Goal: Task Accomplishment & Management: Complete application form

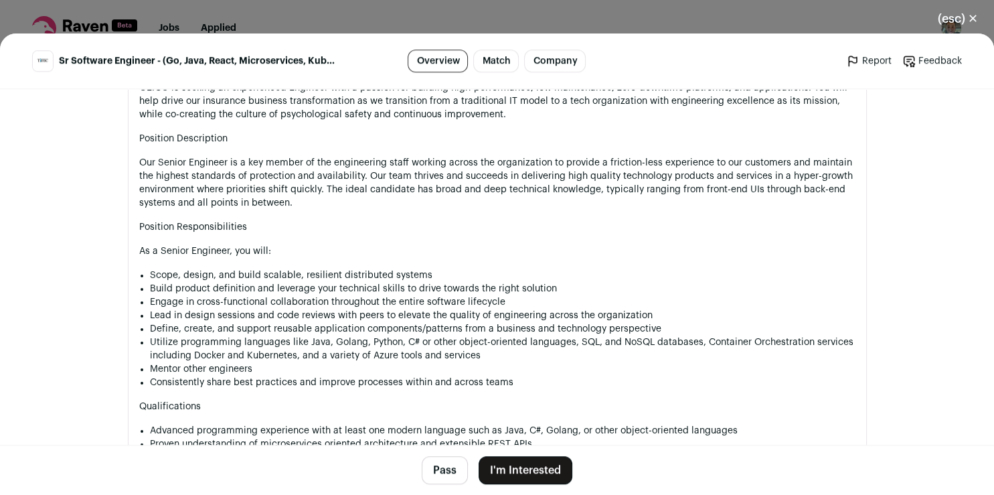
click at [679, 278] on p "Scope, design, and build scalable, resilient distributed systems" at bounding box center [503, 274] width 706 height 13
click at [505, 475] on button "I'm Interested" at bounding box center [526, 470] width 94 height 28
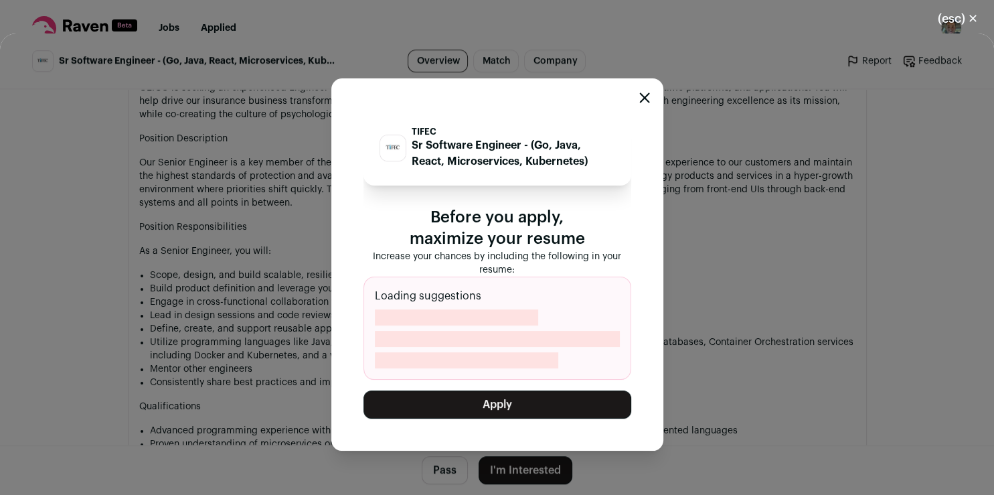
click at [509, 403] on button "Apply" at bounding box center [497, 404] width 268 height 28
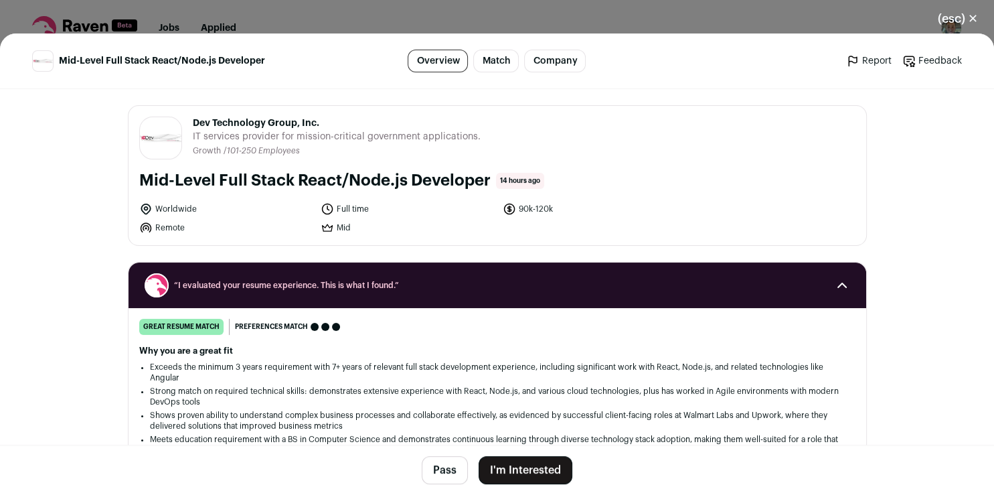
click at [497, 465] on button "I'm Interested" at bounding box center [526, 470] width 94 height 28
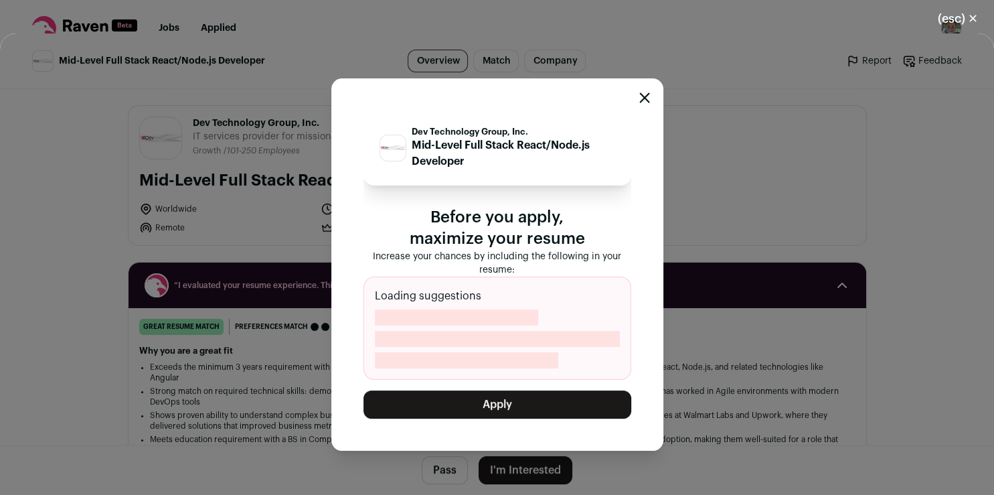
click at [493, 403] on button "Apply" at bounding box center [497, 404] width 268 height 28
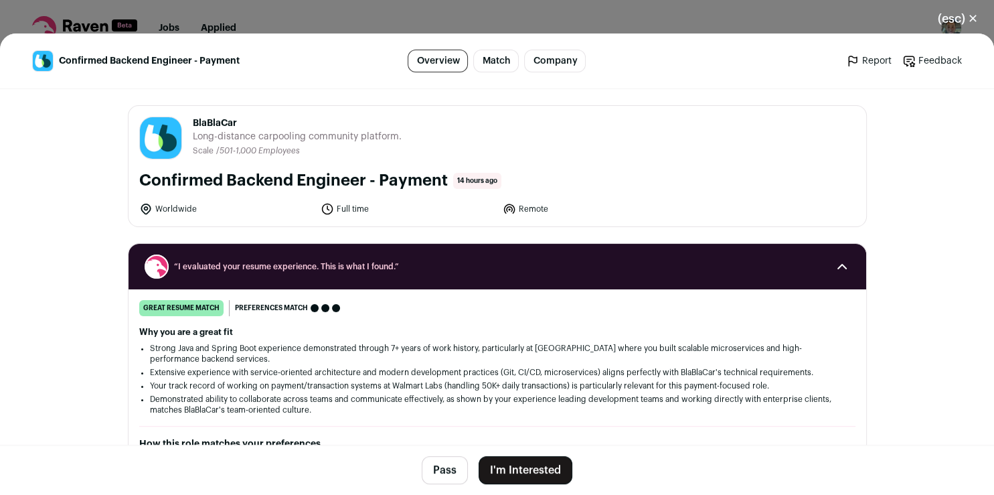
click at [552, 467] on button "I'm Interested" at bounding box center [526, 470] width 94 height 28
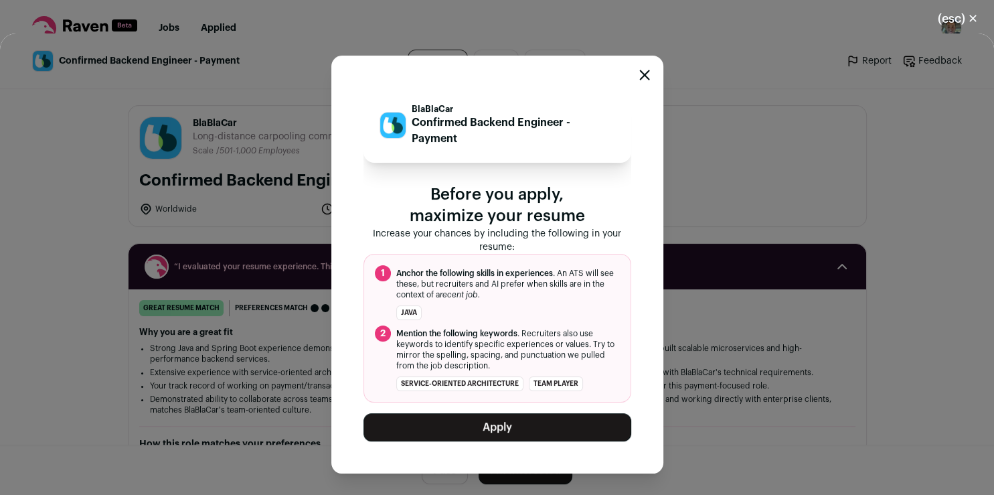
click at [543, 433] on button "Apply" at bounding box center [497, 427] width 268 height 28
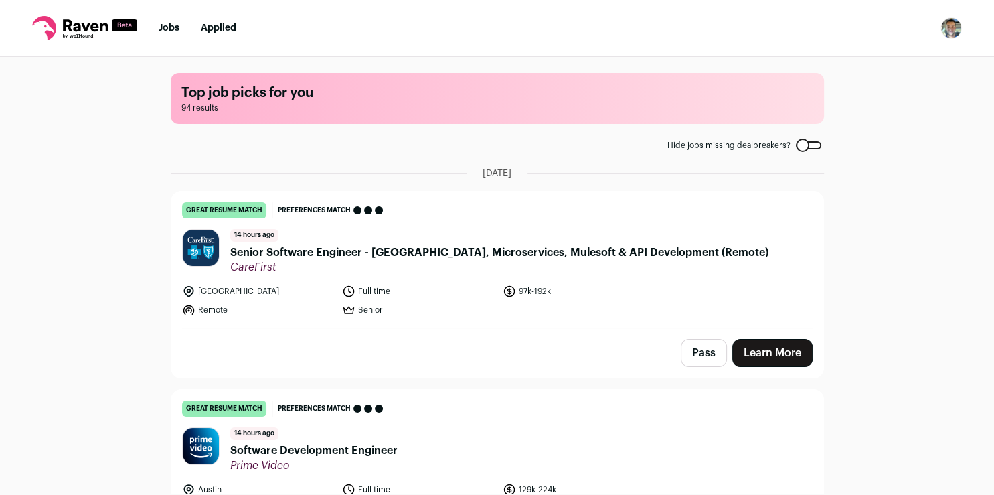
scroll to position [67, 0]
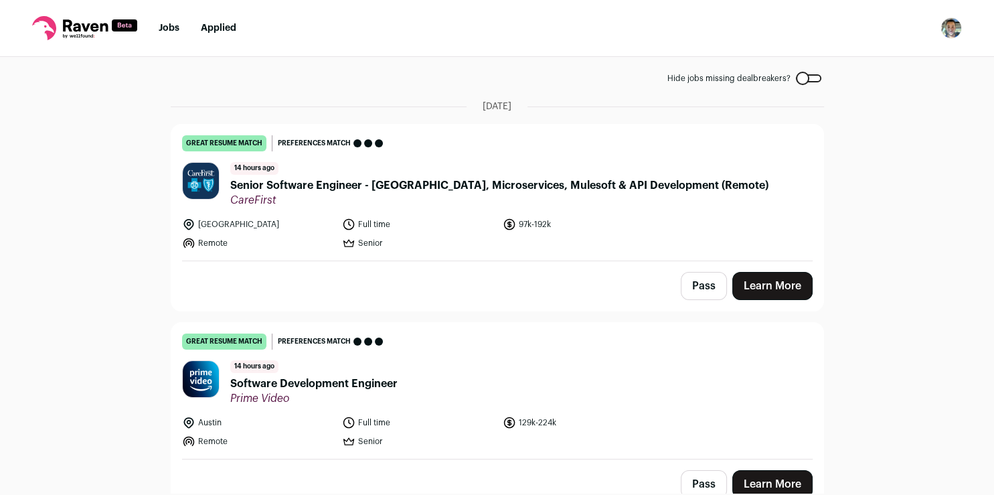
click at [756, 279] on link "Learn More" at bounding box center [772, 286] width 80 height 28
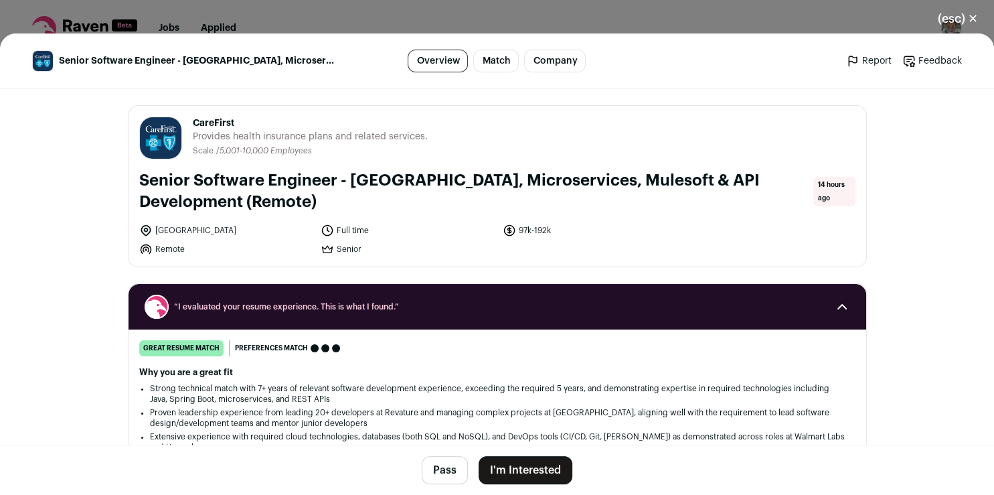
click at [508, 461] on button "I'm Interested" at bounding box center [526, 470] width 94 height 28
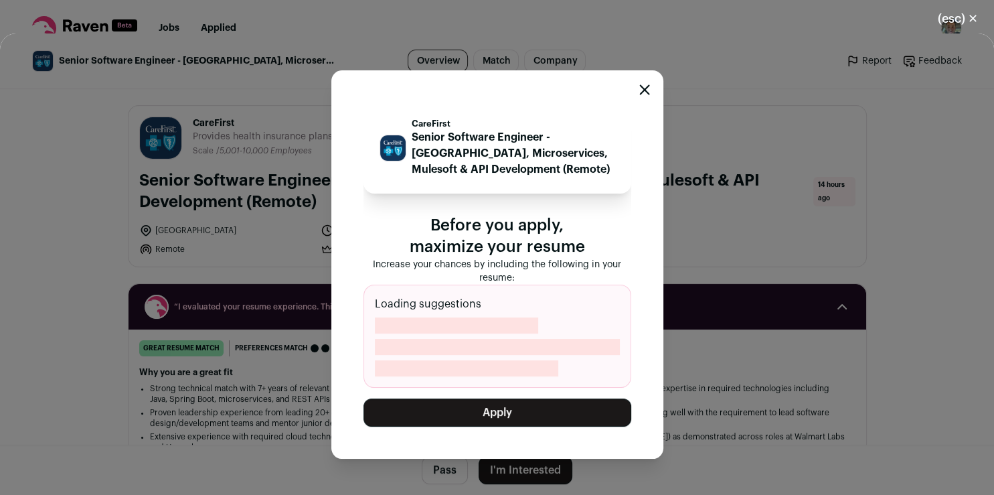
click at [510, 415] on button "Apply" at bounding box center [497, 412] width 268 height 28
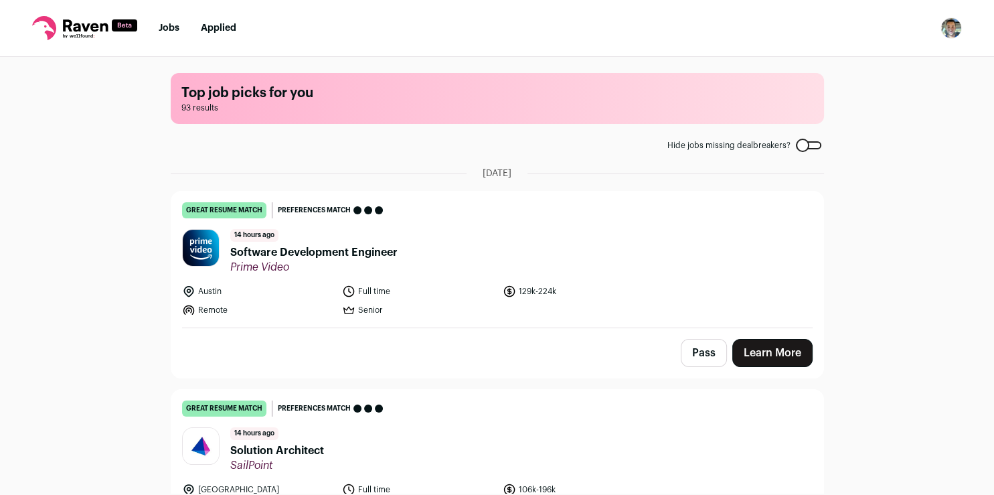
scroll to position [83, 0]
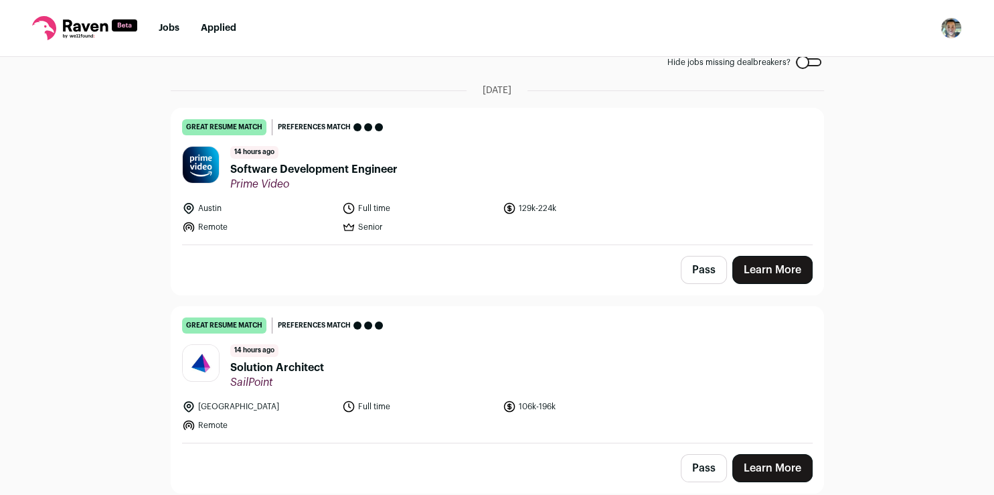
click at [777, 267] on link "Learn More" at bounding box center [772, 270] width 80 height 28
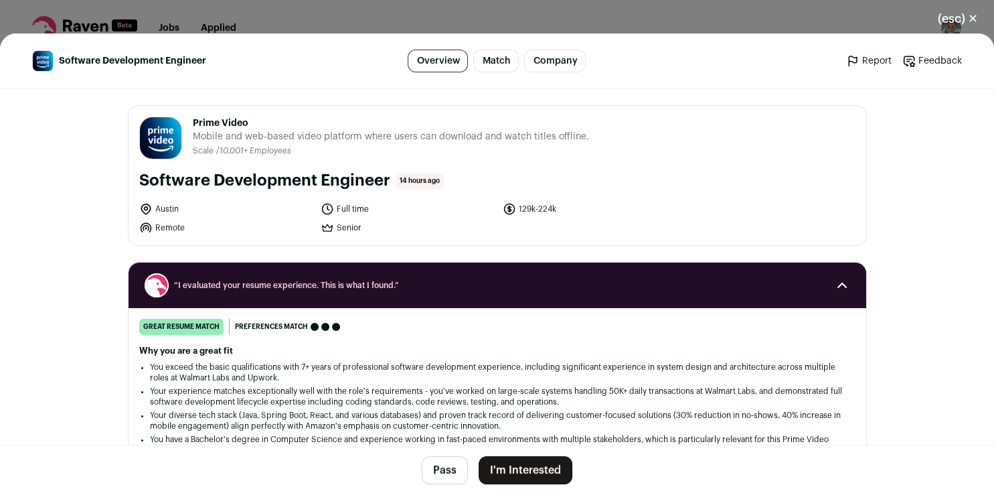
click at [549, 467] on button "I'm Interested" at bounding box center [526, 470] width 94 height 28
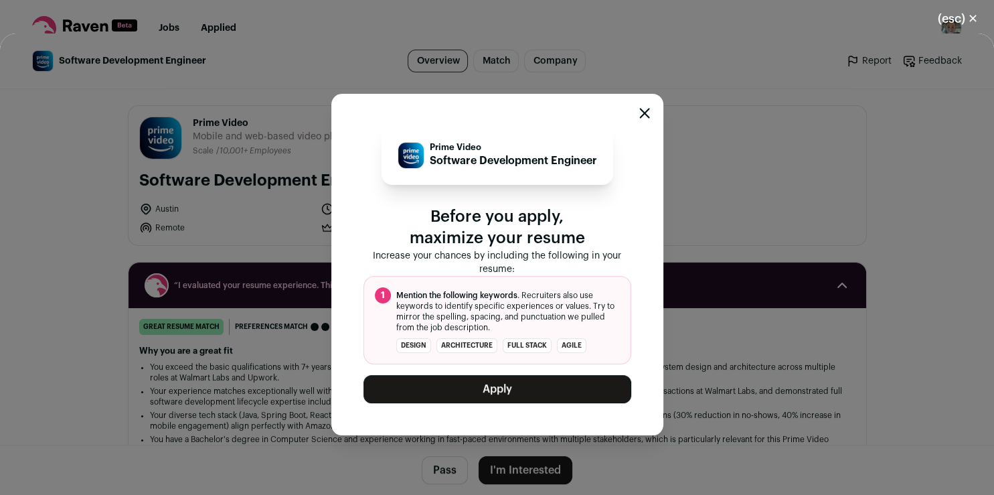
click at [507, 398] on button "Apply" at bounding box center [497, 389] width 268 height 28
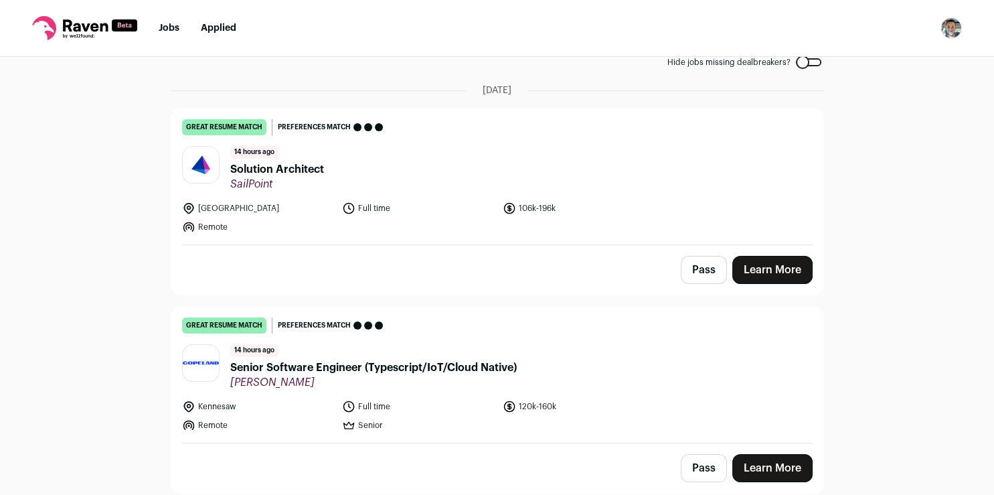
click at [755, 258] on link "Learn More" at bounding box center [772, 270] width 80 height 28
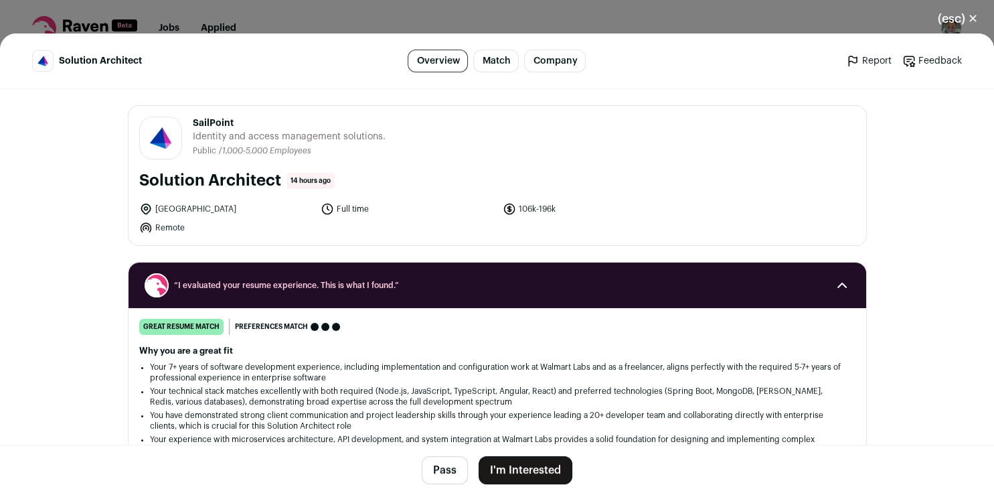
click at [506, 467] on button "I'm Interested" at bounding box center [526, 470] width 94 height 28
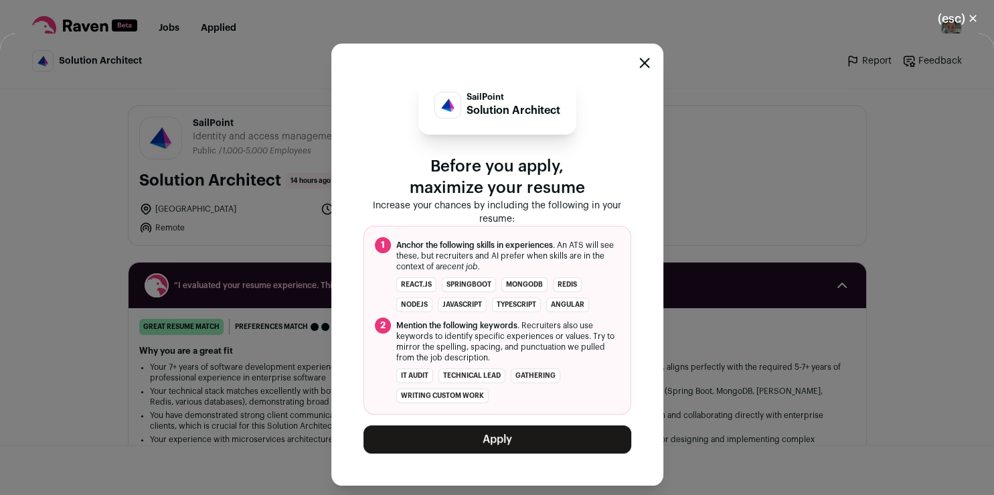
click at [492, 440] on button "Apply" at bounding box center [497, 439] width 268 height 28
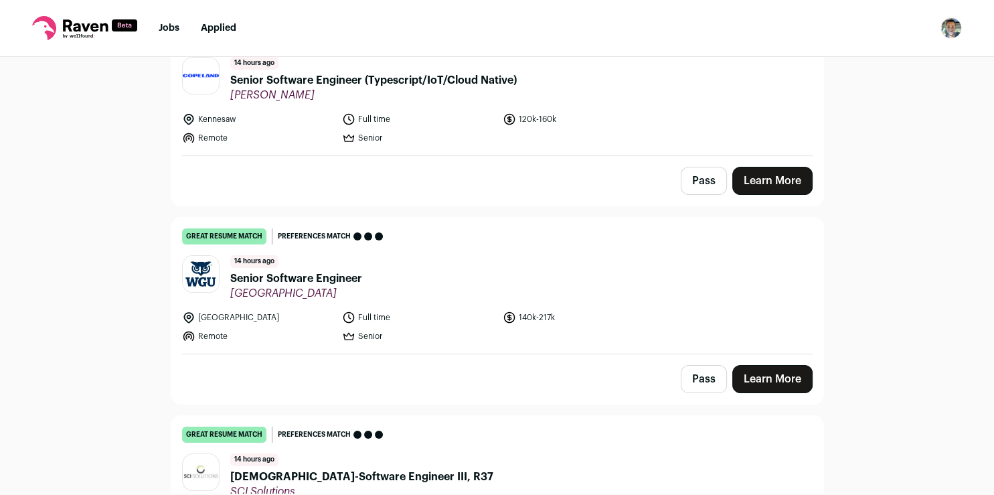
scroll to position [128, 0]
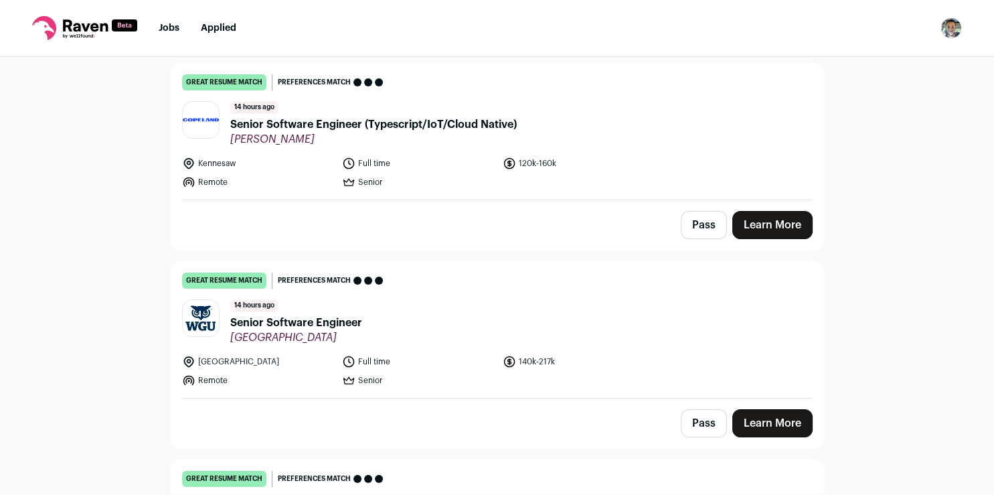
click at [764, 232] on link "Learn More" at bounding box center [772, 225] width 80 height 28
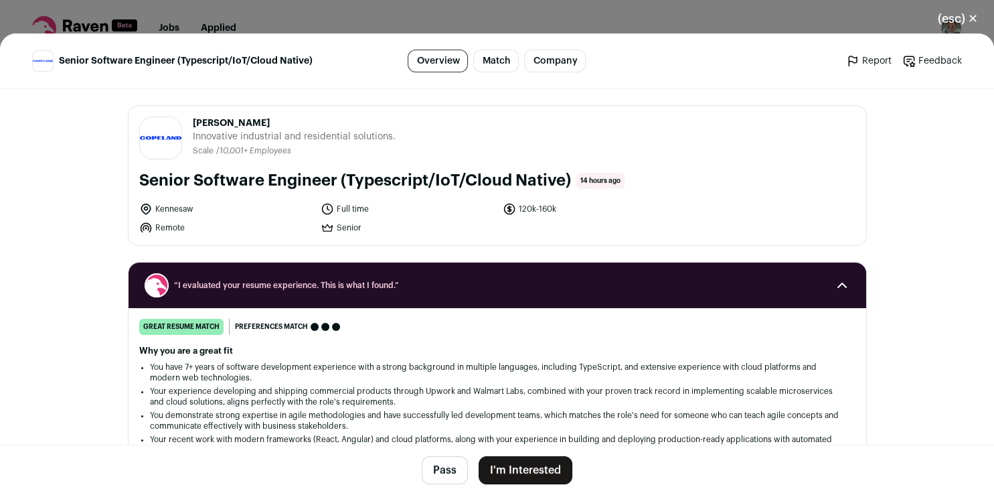
click at [525, 466] on button "I'm Interested" at bounding box center [526, 470] width 94 height 28
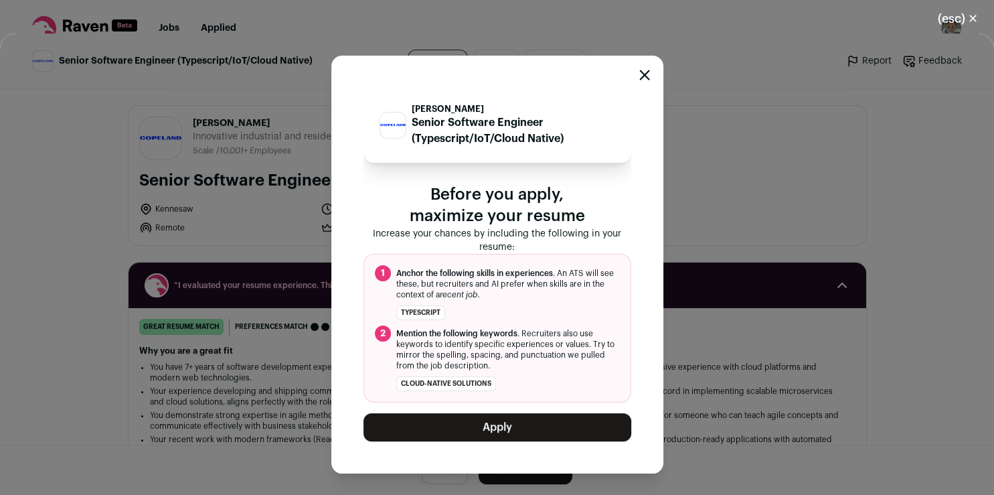
click at [529, 424] on button "Apply" at bounding box center [497, 427] width 268 height 28
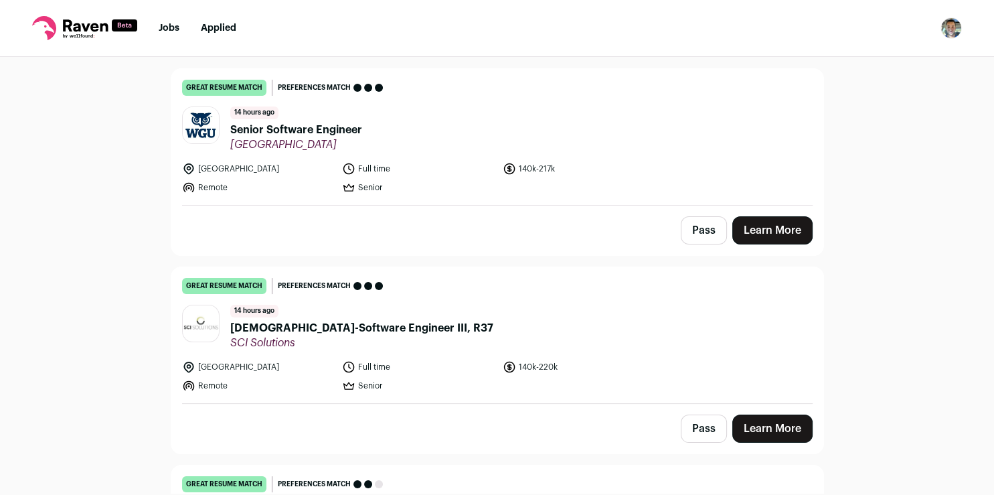
scroll to position [116, 0]
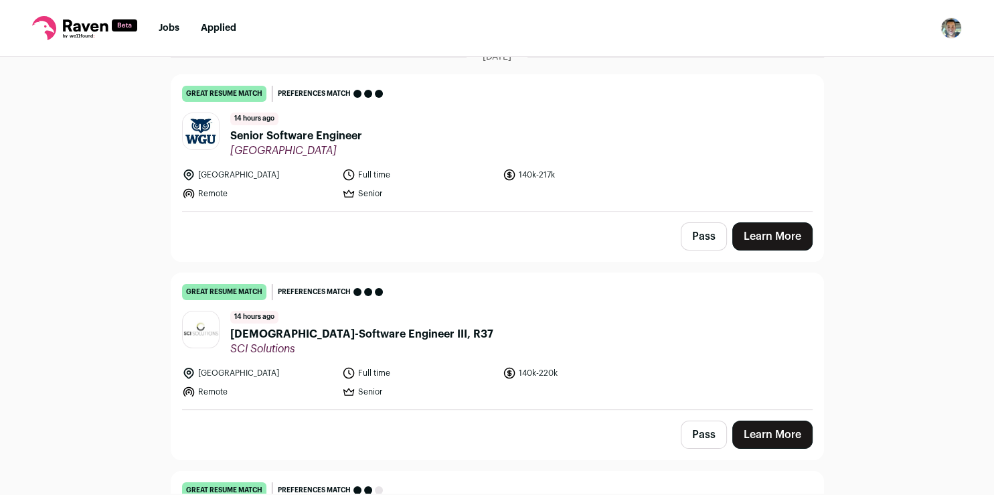
click at [766, 238] on link "Learn More" at bounding box center [772, 236] width 80 height 28
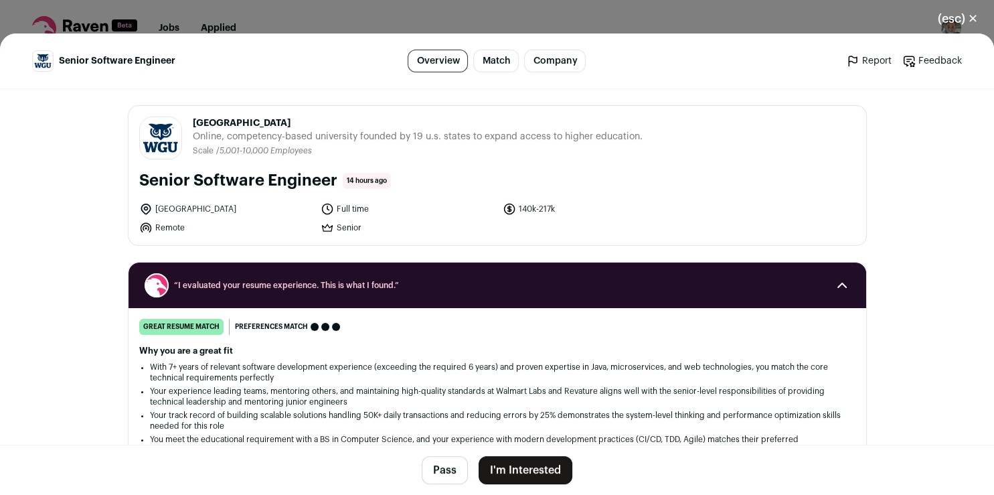
click at [549, 461] on button "I'm Interested" at bounding box center [526, 470] width 94 height 28
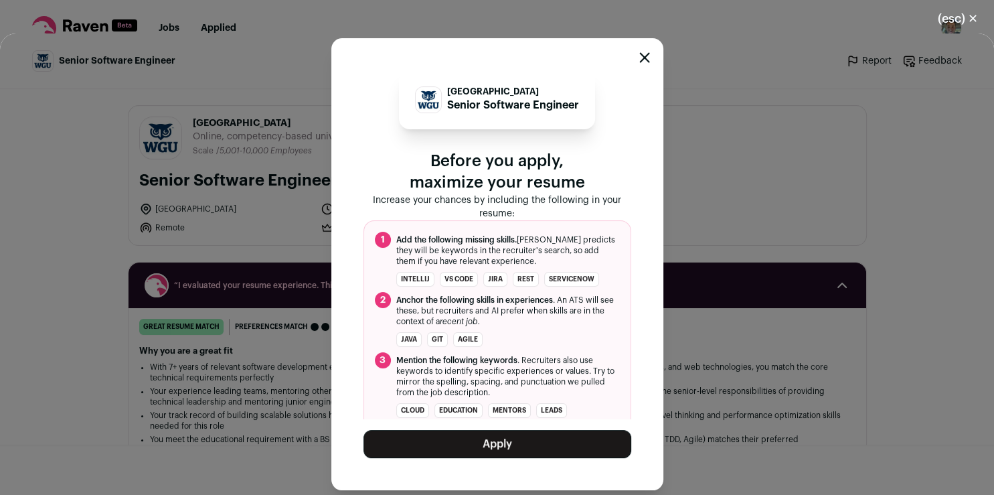
click at [522, 441] on button "Apply" at bounding box center [497, 444] width 268 height 28
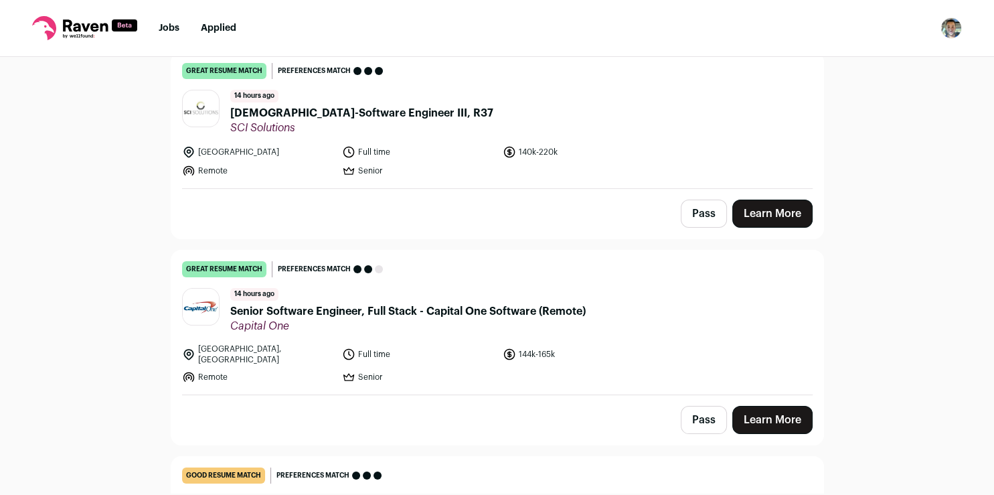
scroll to position [0, 0]
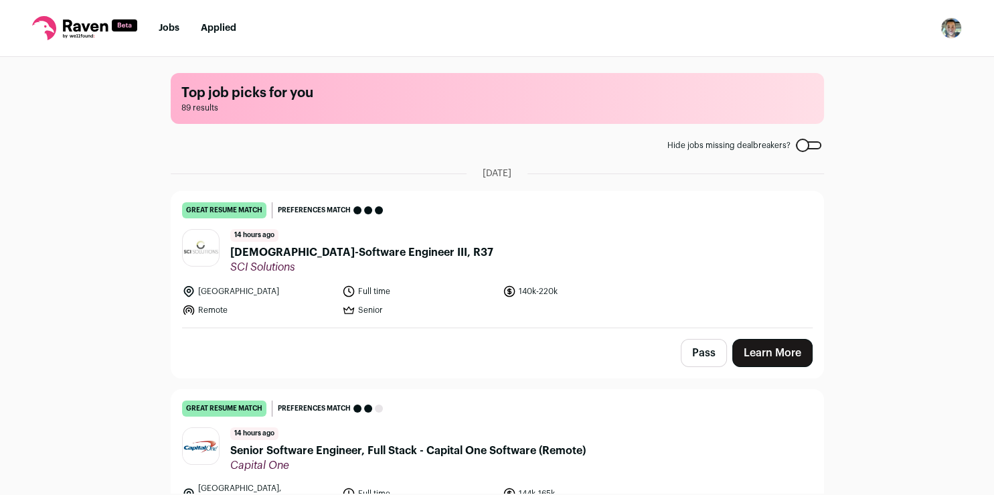
click at [755, 362] on link "Learn More" at bounding box center [772, 353] width 80 height 28
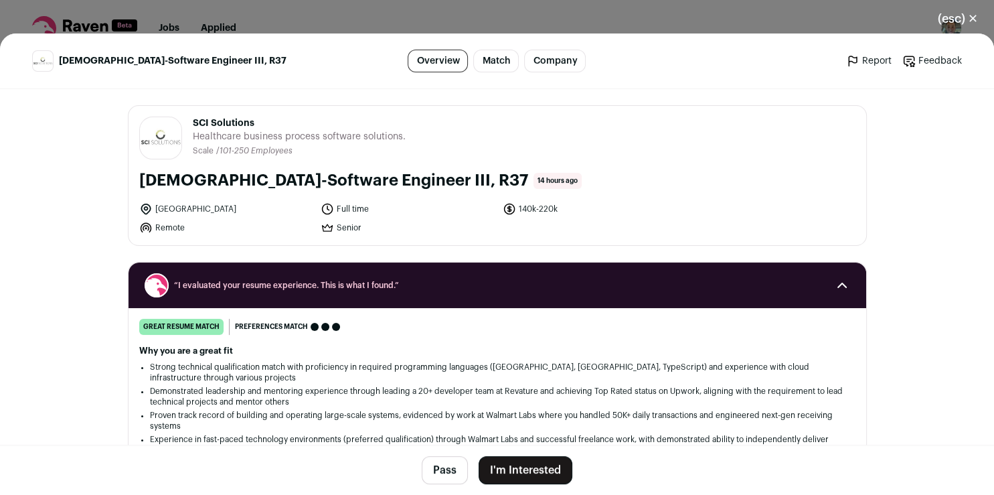
click at [558, 442] on li "Experience in fast-paced technology environments (preferred qualification) thro…" at bounding box center [497, 444] width 695 height 21
click at [509, 475] on button "I'm Interested" at bounding box center [526, 470] width 94 height 28
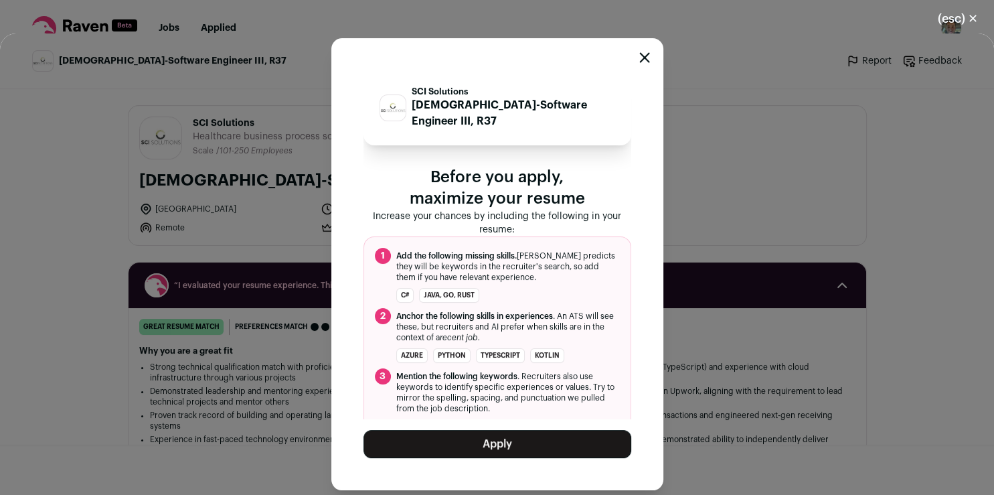
click at [473, 446] on button "Apply" at bounding box center [497, 444] width 268 height 28
